Goal: Navigation & Orientation: Find specific page/section

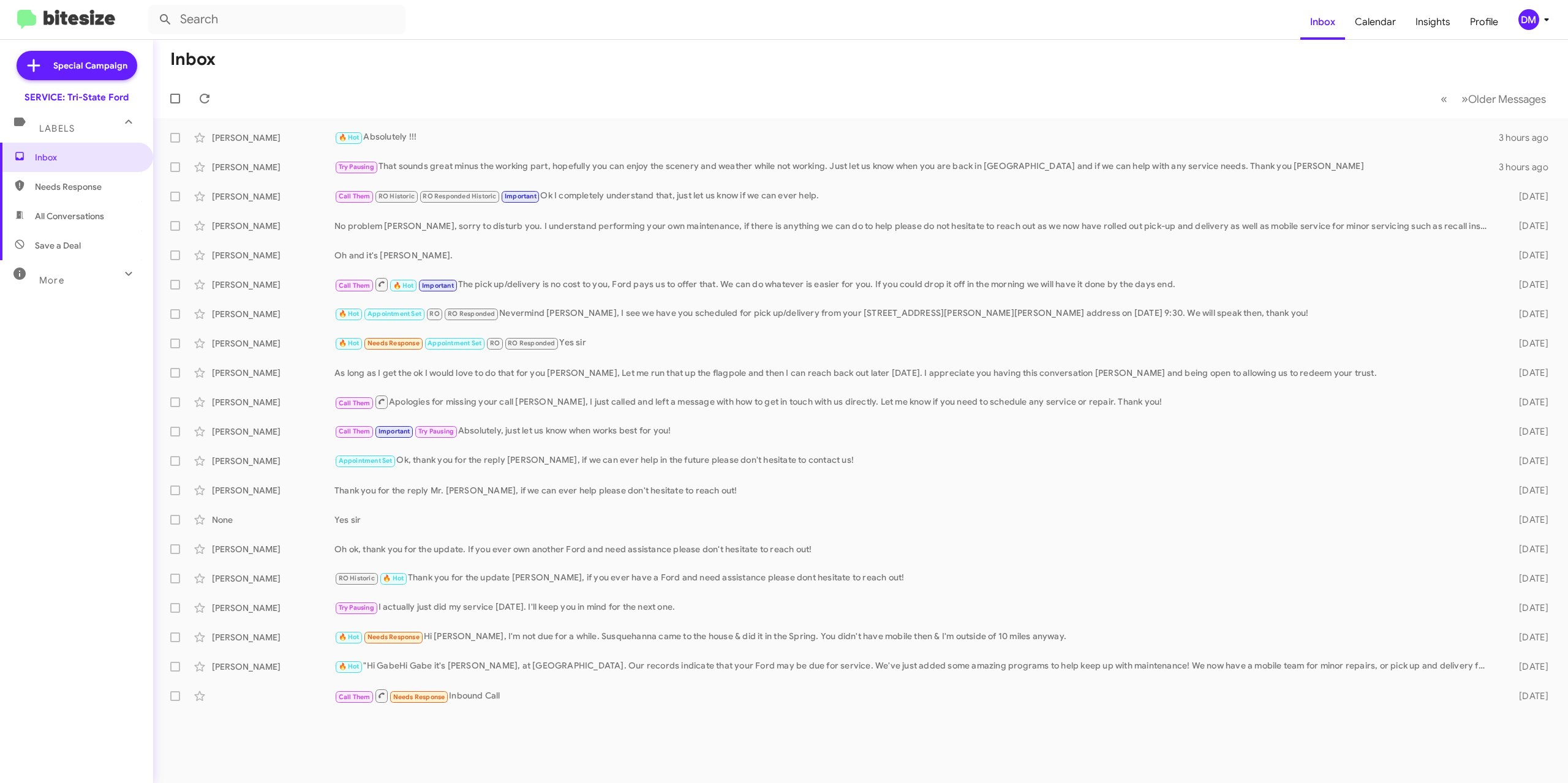
click at [573, 70] on mat-toolbar-row "Inbox" at bounding box center [861, 59] width 1415 height 40
